Goal: Find specific page/section: Find specific page/section

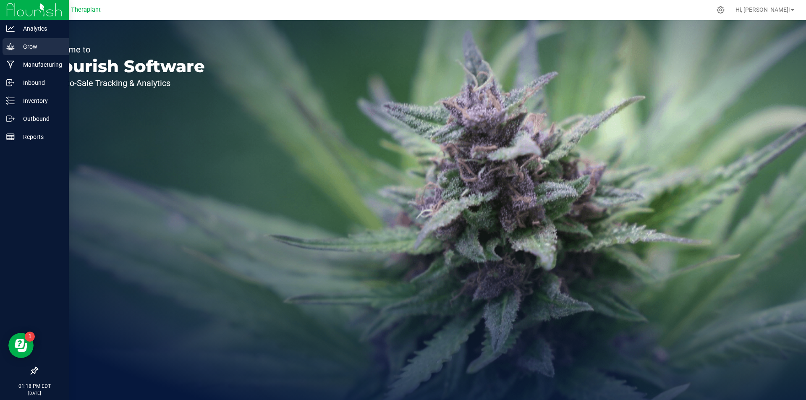
click at [8, 44] on icon at bounding box center [10, 46] width 8 height 8
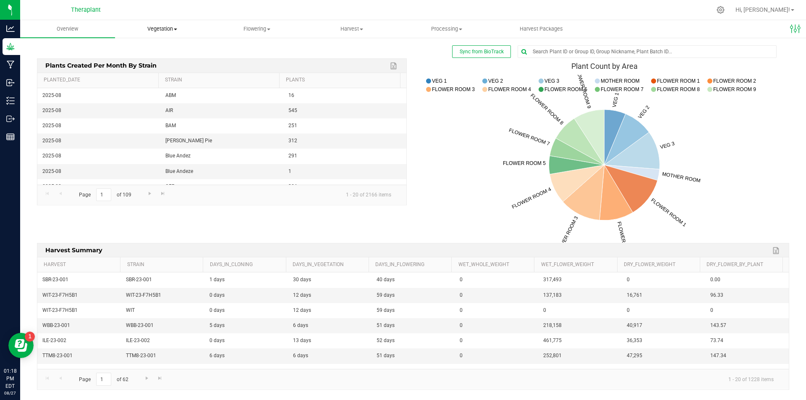
click at [156, 30] on span "Vegetation" at bounding box center [162, 29] width 94 height 8
click at [154, 52] on span "Veg groups" at bounding box center [141, 50] width 53 height 7
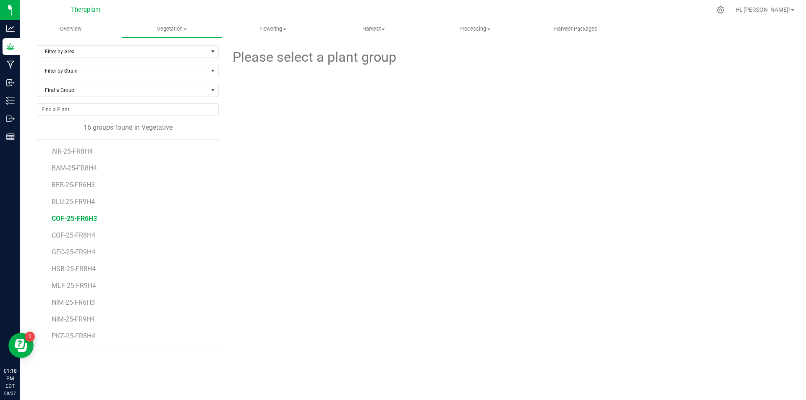
click at [83, 220] on span "COF-25-FR6H3" at bounding box center [74, 218] width 45 height 8
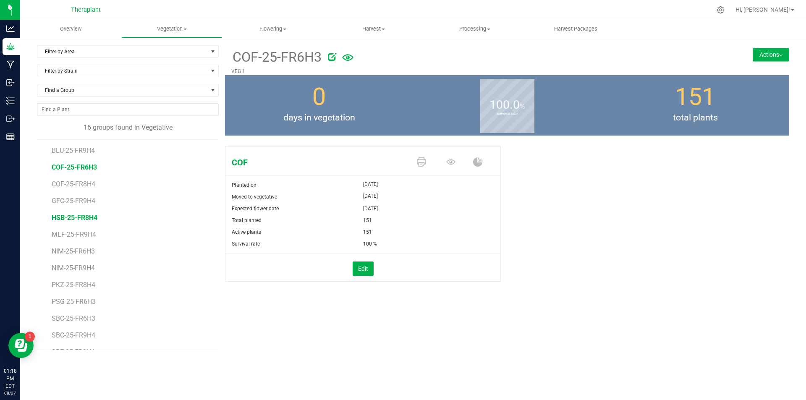
scroll to position [65, 0]
click at [75, 284] on span "PSG-25-FR6H3" at bounding box center [75, 287] width 46 height 8
